Goal: Information Seeking & Learning: Find specific page/section

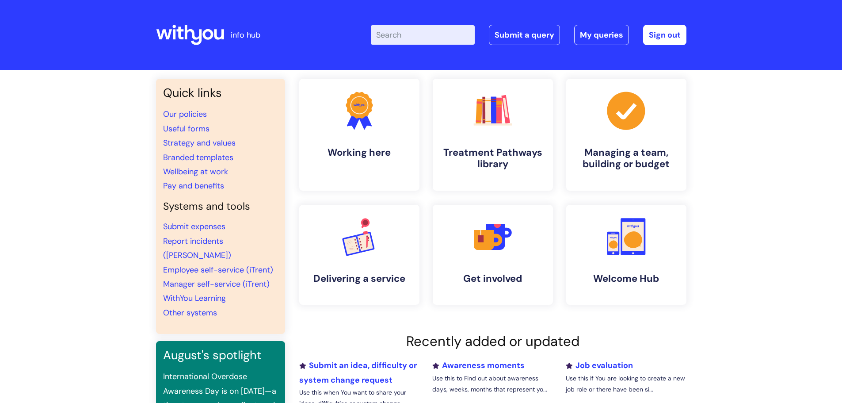
click at [438, 38] on input "Enter your search term here..." at bounding box center [423, 34] width 104 height 19
type input "RAF"
click button "Search" at bounding box center [0, 0] width 0 height 0
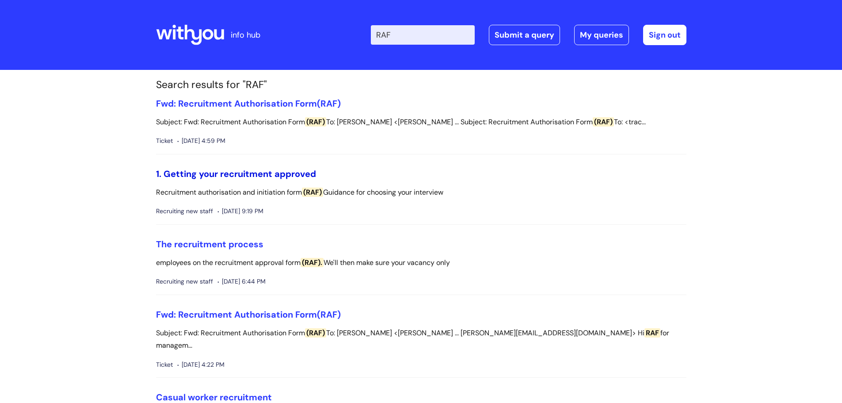
click at [230, 179] on link "1. Getting your recruitment approved" at bounding box center [236, 173] width 160 height 11
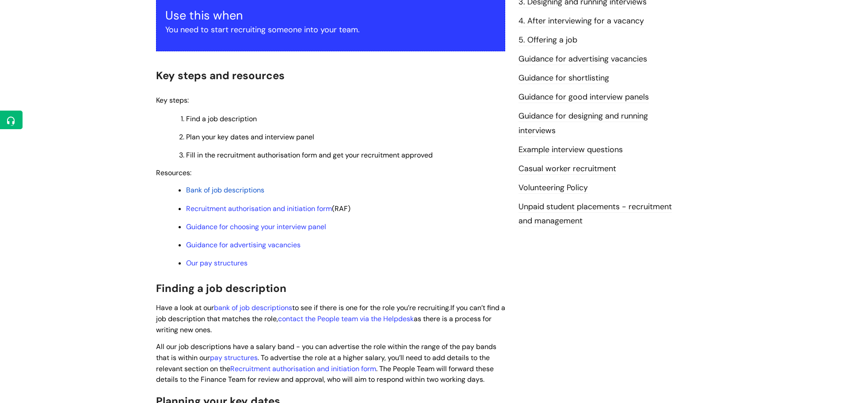
scroll to position [177, 0]
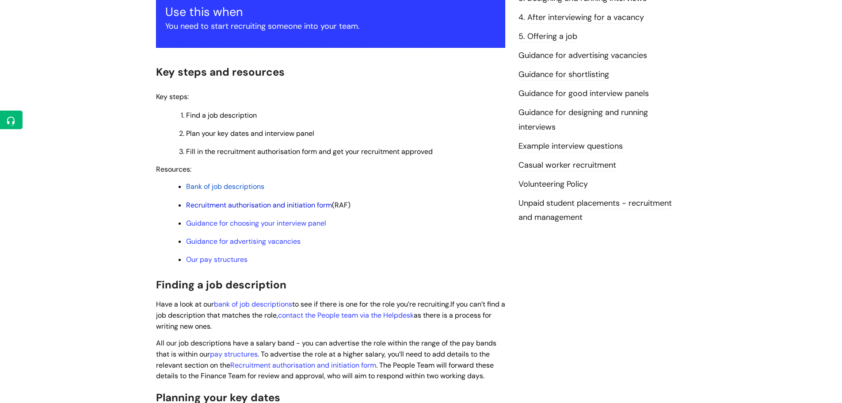
click at [259, 205] on link "Recruitment authorisation and initiation form" at bounding box center [259, 204] width 146 height 9
